Goal: Task Accomplishment & Management: Use online tool/utility

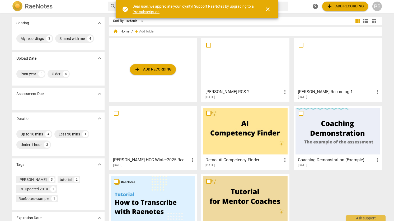
click at [267, 8] on span "close" at bounding box center [268, 9] width 6 height 6
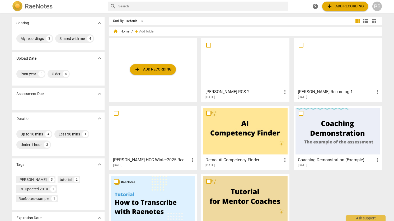
click at [162, 69] on span "add Add recording" at bounding box center [153, 69] width 38 height 6
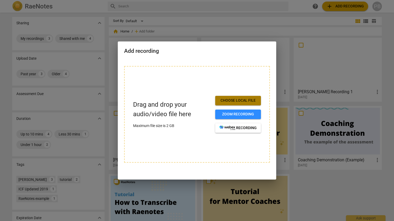
click at [237, 101] on span "Choose local file" at bounding box center [238, 100] width 37 height 5
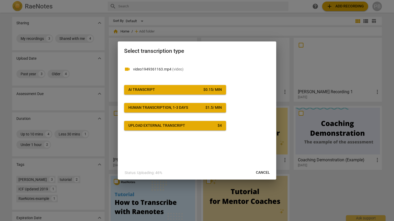
click at [163, 90] on span "AI Transcript $ 0.15 / min" at bounding box center [175, 89] width 94 height 5
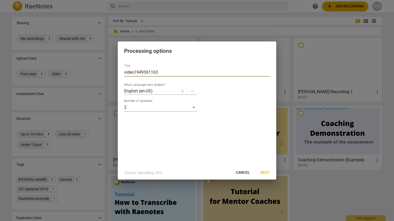
drag, startPoint x: 169, startPoint y: 73, endPoint x: 111, endPoint y: 70, distance: 57.7
click at [111, 70] on div "Processing options Title video1949361163 What Language was spoken? English (en-…" at bounding box center [197, 110] width 394 height 221
type input "[PERSON_NAME] RCS #3"
click at [270, 172] on span "Next" at bounding box center [266, 172] width 10 height 5
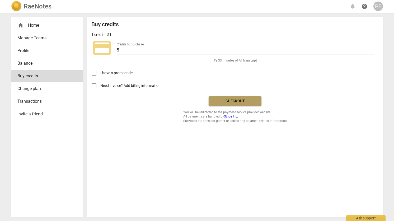
click at [236, 99] on span "Checkout" at bounding box center [235, 101] width 44 height 5
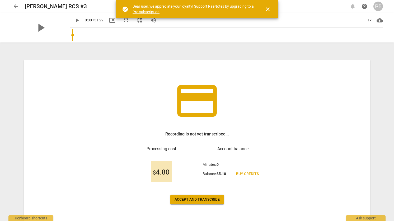
scroll to position [17, 0]
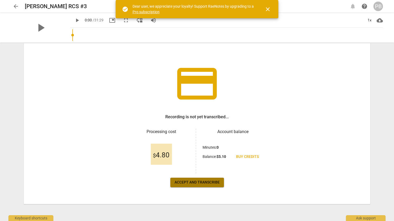
click at [207, 184] on span "Accept and transcribe" at bounding box center [197, 182] width 45 height 5
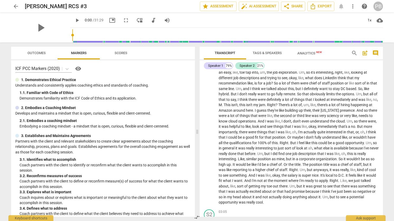
scroll to position [0, 0]
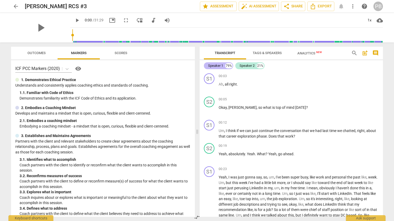
click at [218, 66] on div "Speaker 1" at bounding box center [215, 65] width 15 height 5
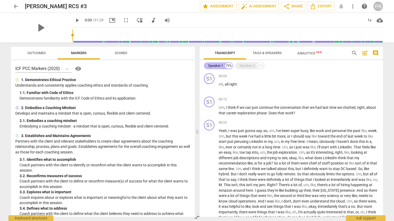
click at [218, 66] on div "Speaker 1" at bounding box center [215, 65] width 15 height 5
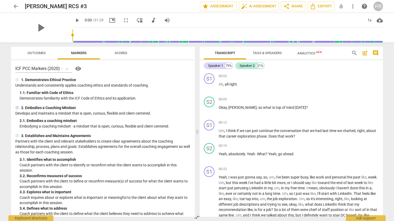
click at [270, 50] on span "Tags & Speakers" at bounding box center [268, 53] width 42 height 7
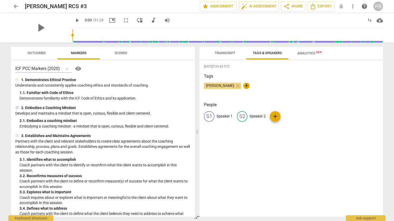
click at [223, 116] on p "Speaker 1" at bounding box center [225, 117] width 16 height 6
click at [281, 81] on div "Tags [PERSON_NAME] close +" at bounding box center [291, 85] width 175 height 24
click at [227, 54] on span "Transcript" at bounding box center [225, 53] width 21 height 4
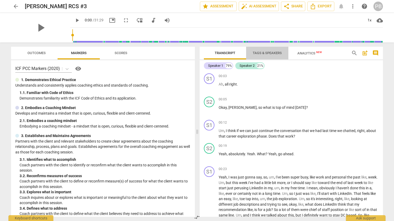
click at [268, 51] on span "Tags & Speakers" at bounding box center [267, 53] width 29 height 4
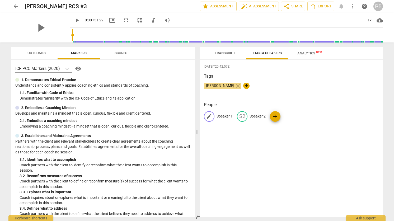
click at [225, 114] on p "Speaker 1" at bounding box center [225, 117] width 16 height 6
type input "[PERSON_NAME]"
click at [290, 117] on p "Speaker 2" at bounding box center [292, 117] width 16 height 6
type input "Priyanka"
click at [346, 84] on div "[PERSON_NAME] close +" at bounding box center [291, 88] width 175 height 11
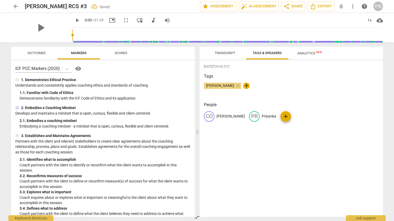
click at [312, 52] on span "Analytics New" at bounding box center [310, 53] width 25 height 4
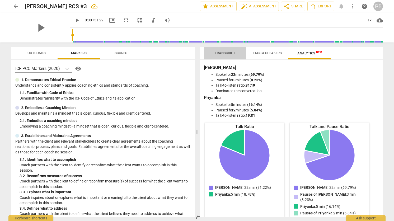
click at [226, 54] on span "Transcript" at bounding box center [225, 53] width 21 height 4
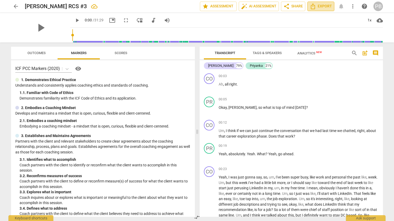
click at [317, 6] on span "Export" at bounding box center [321, 6] width 22 height 6
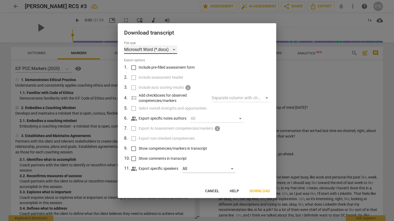
click at [159, 52] on div "Microsoft Word (*.docx)" at bounding box center [150, 49] width 53 height 8
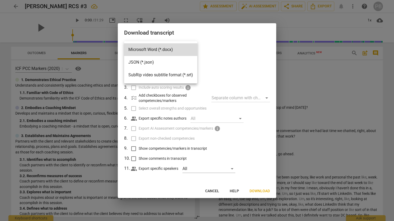
click at [228, 41] on div at bounding box center [197, 110] width 394 height 221
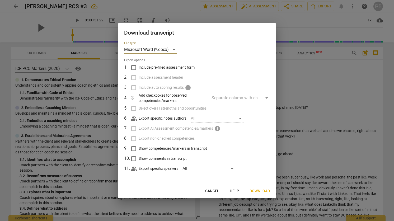
click at [260, 189] on span "Download" at bounding box center [260, 191] width 20 height 5
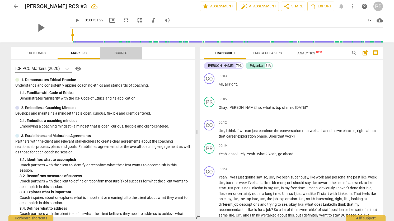
click at [116, 50] on span "Scores" at bounding box center [120, 53] width 25 height 7
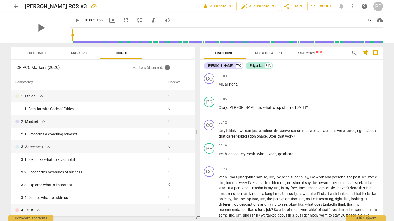
click at [173, 82] on th "Checked" at bounding box center [178, 82] width 23 height 15
click at [222, 8] on span "star Assessment" at bounding box center [218, 6] width 32 height 6
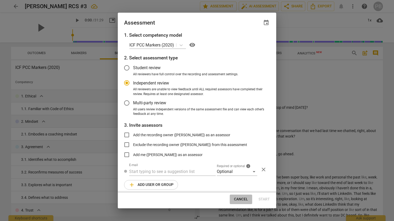
click at [239, 198] on span "Cancel" at bounding box center [241, 199] width 14 height 5
radio input "false"
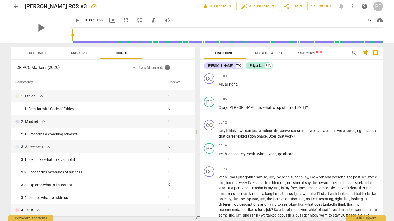
click at [78, 52] on span "Markers" at bounding box center [79, 53] width 16 height 4
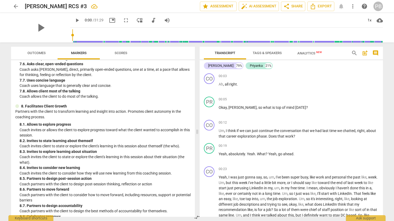
scroll to position [561, 0]
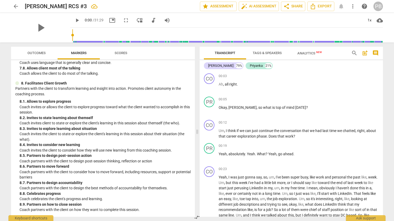
click at [33, 56] on span "Outcomes" at bounding box center [36, 53] width 31 height 7
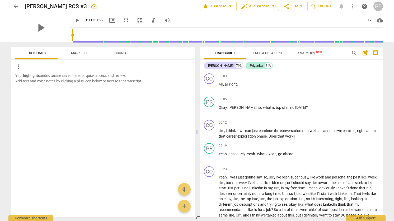
click at [76, 53] on span "Markers" at bounding box center [79, 53] width 16 height 4
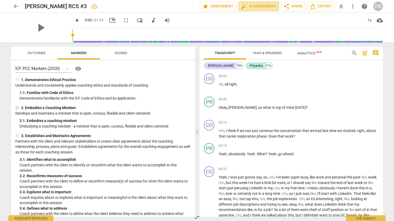
click at [260, 7] on span "auto_fix_high AI Assessment" at bounding box center [258, 6] width 35 height 6
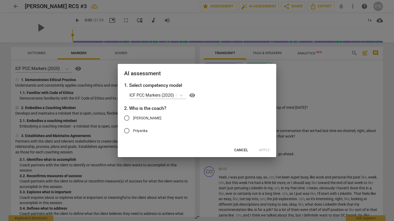
click at [128, 132] on input "Priyanka" at bounding box center [127, 130] width 13 height 13
radio input "true"
click at [263, 149] on span "Apply" at bounding box center [264, 150] width 11 height 5
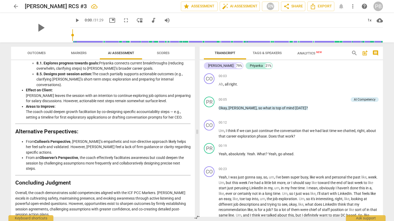
scroll to position [715, 0]
